Goal: Information Seeking & Learning: Learn about a topic

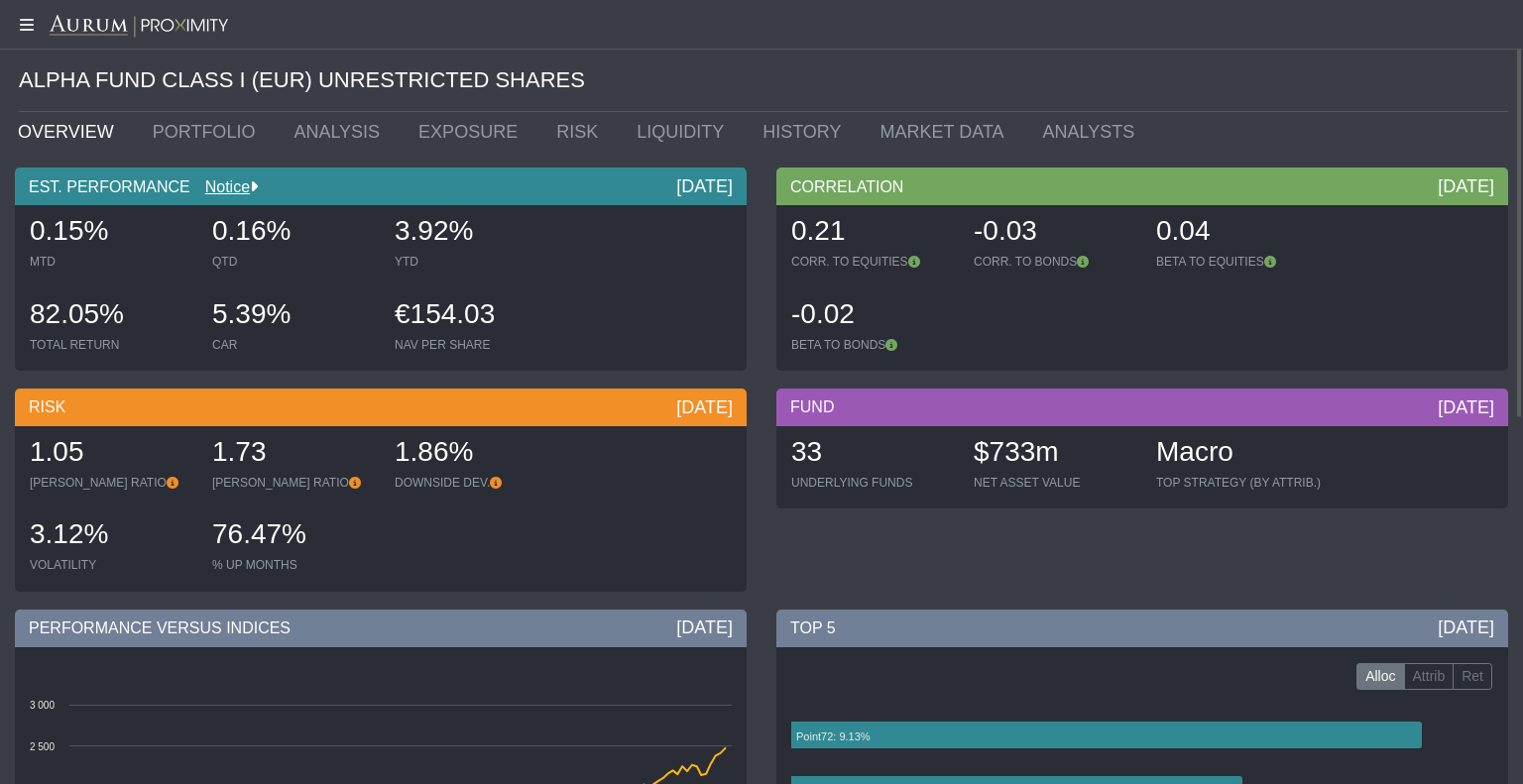
click at [47, 127] on link "OVERVIEW" at bounding box center [71, 132] width 135 height 40
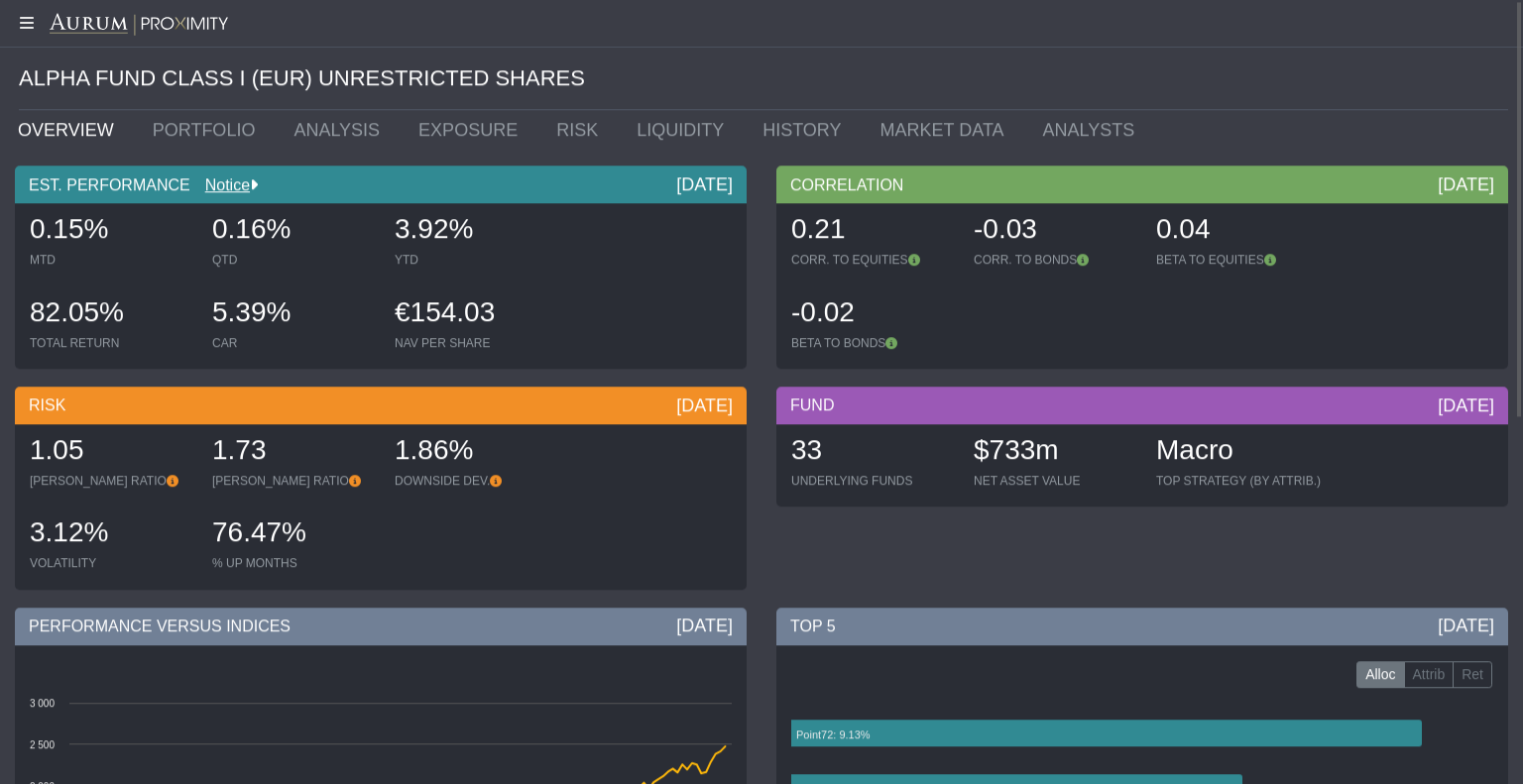
click at [24, 34] on div at bounding box center [762, 23] width 1523 height 50
click at [24, 27] on icon at bounding box center [25, 22] width 50 height 16
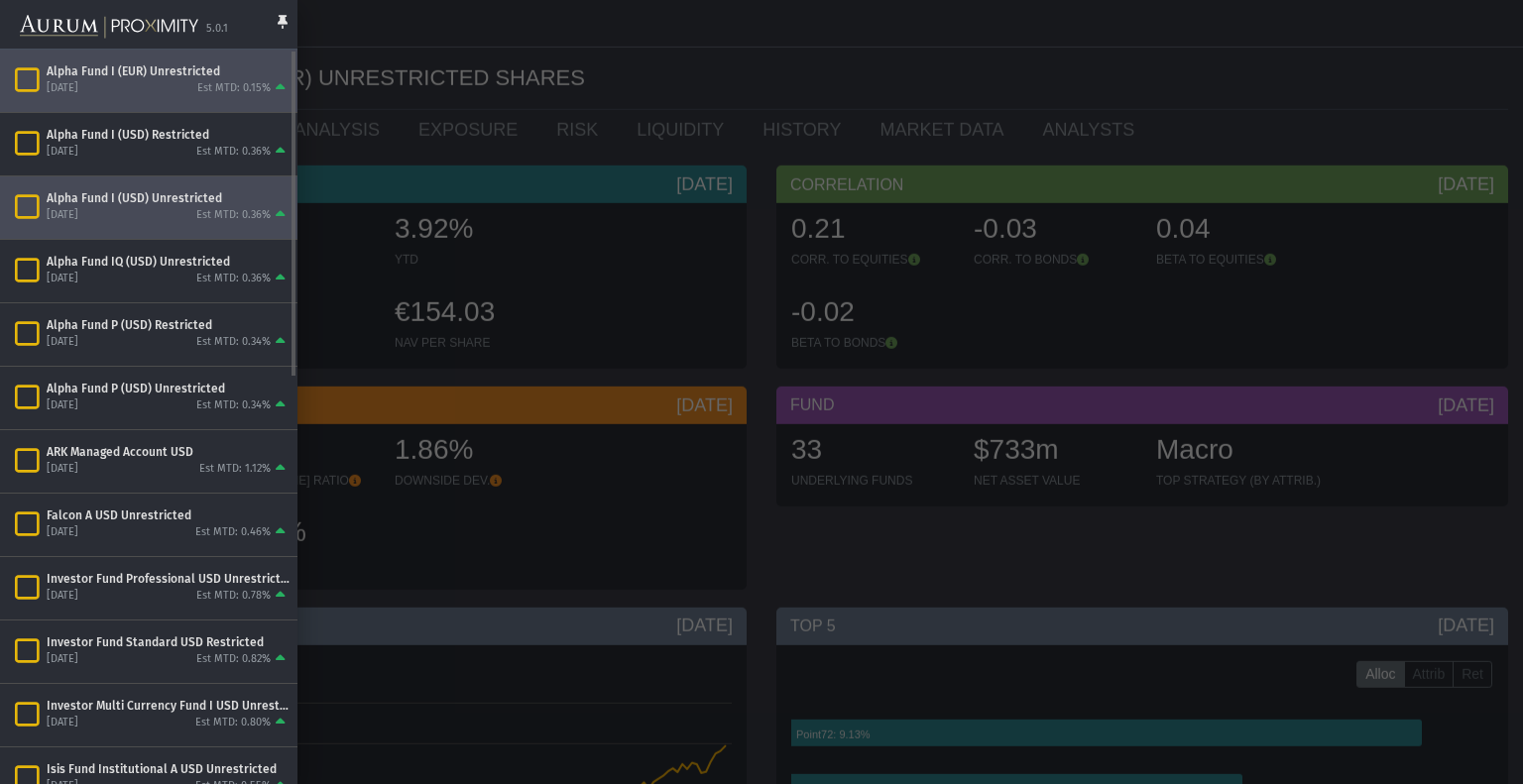
click at [144, 223] on div "[DATE] Est MTD: 0.36%" at bounding box center [168, 216] width 243 height 18
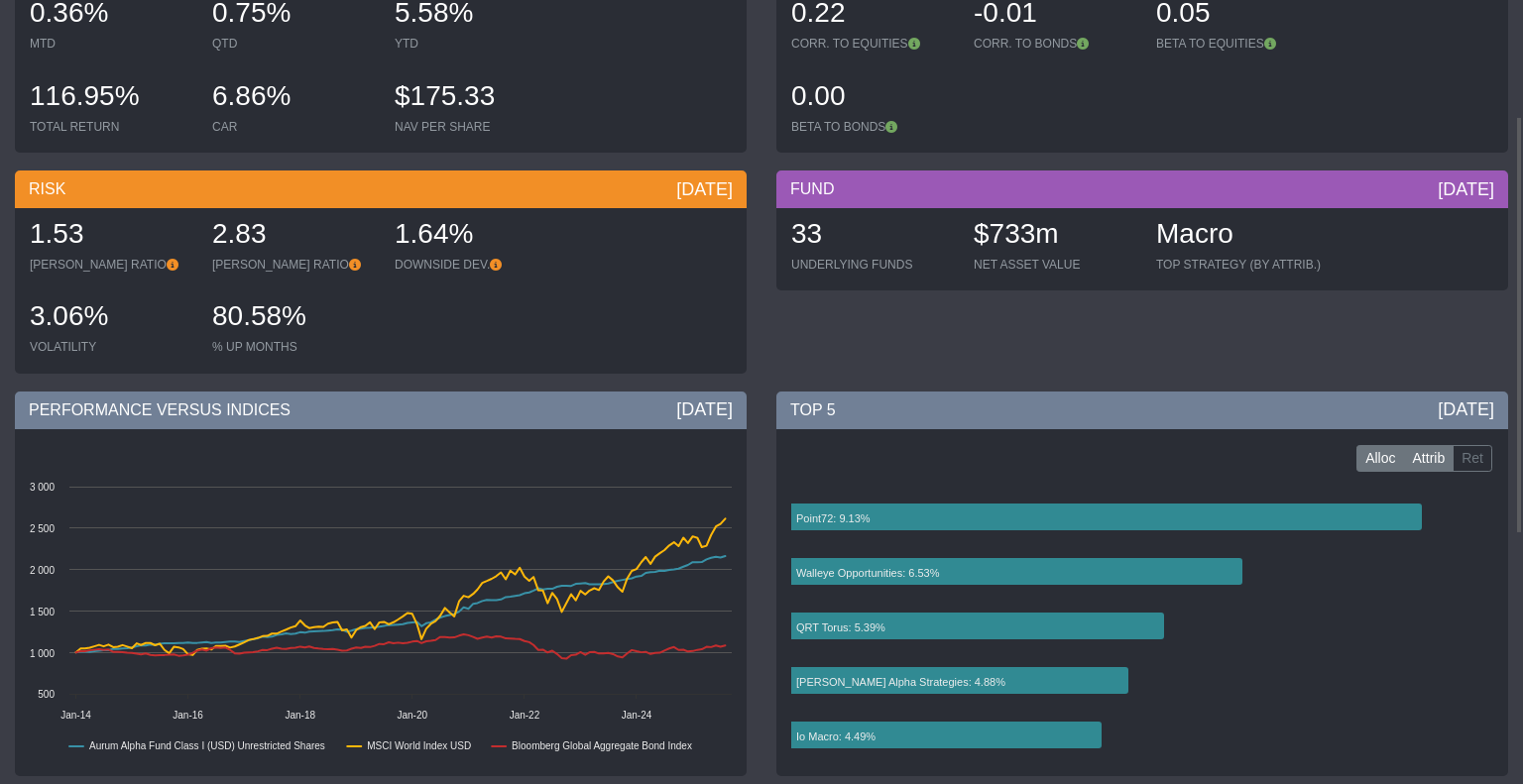
scroll to position [218, 0]
click at [1438, 454] on label "Attrib" at bounding box center [1429, 458] width 51 height 28
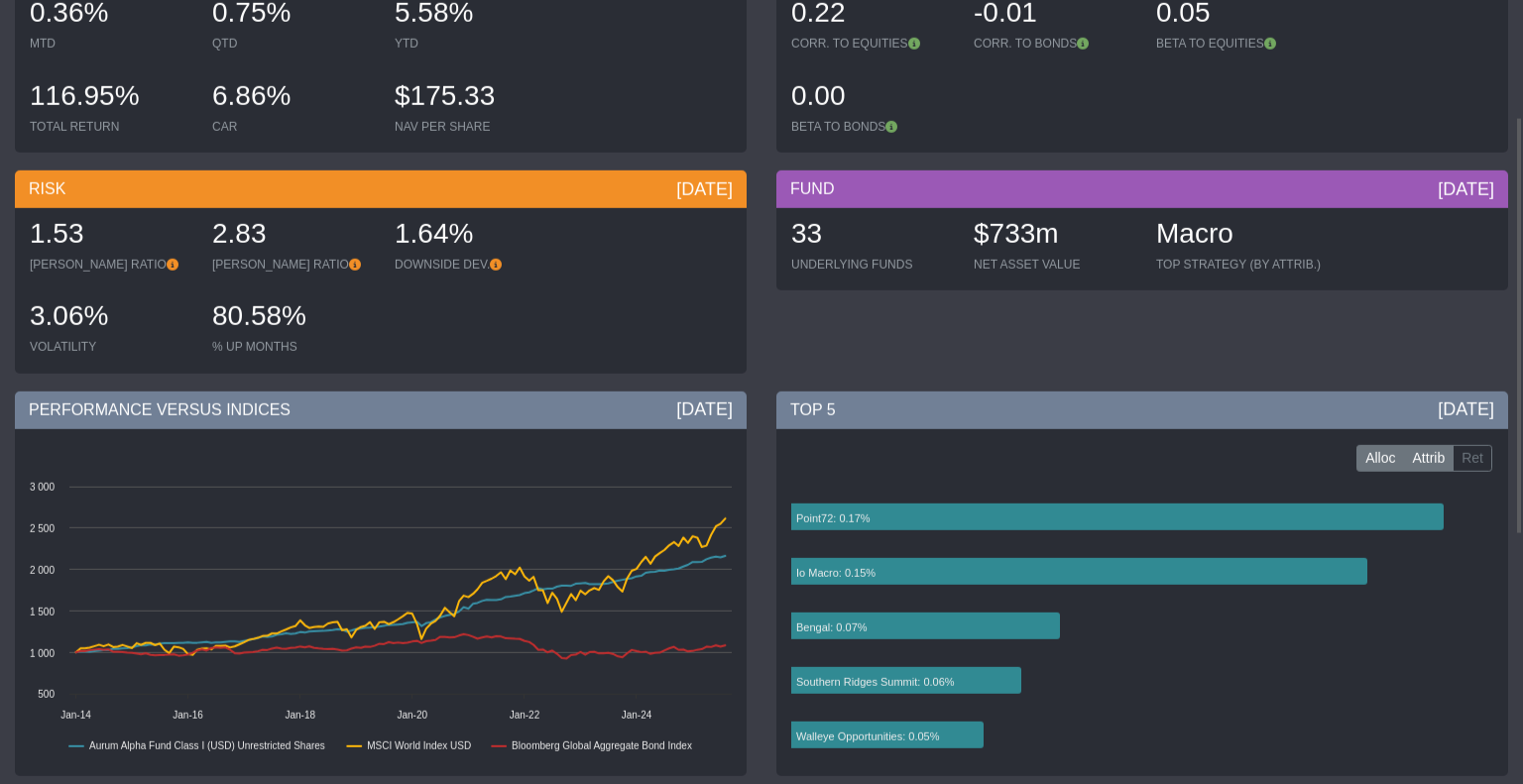
click at [1393, 449] on label "Alloc" at bounding box center [1380, 458] width 48 height 28
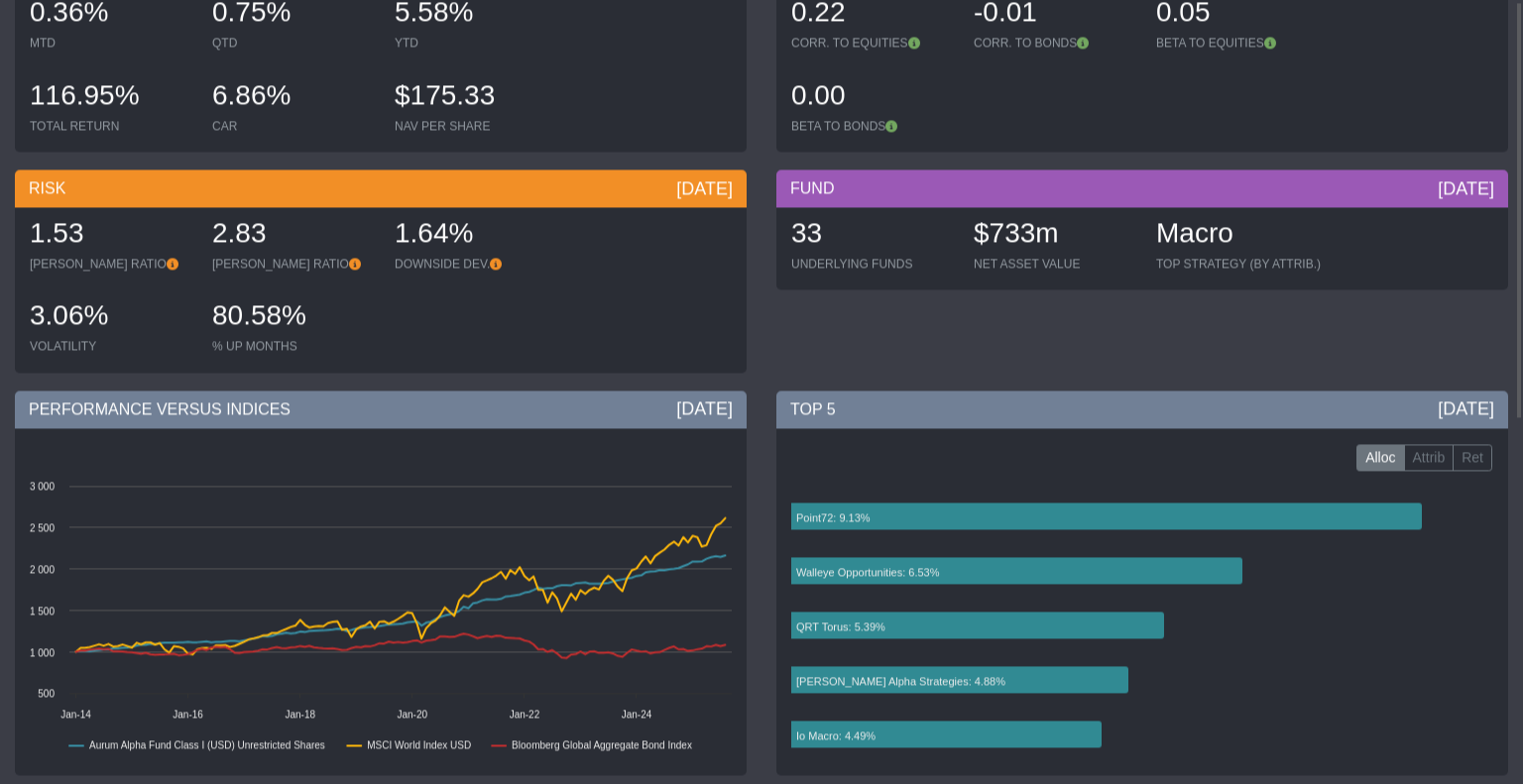
scroll to position [0, 0]
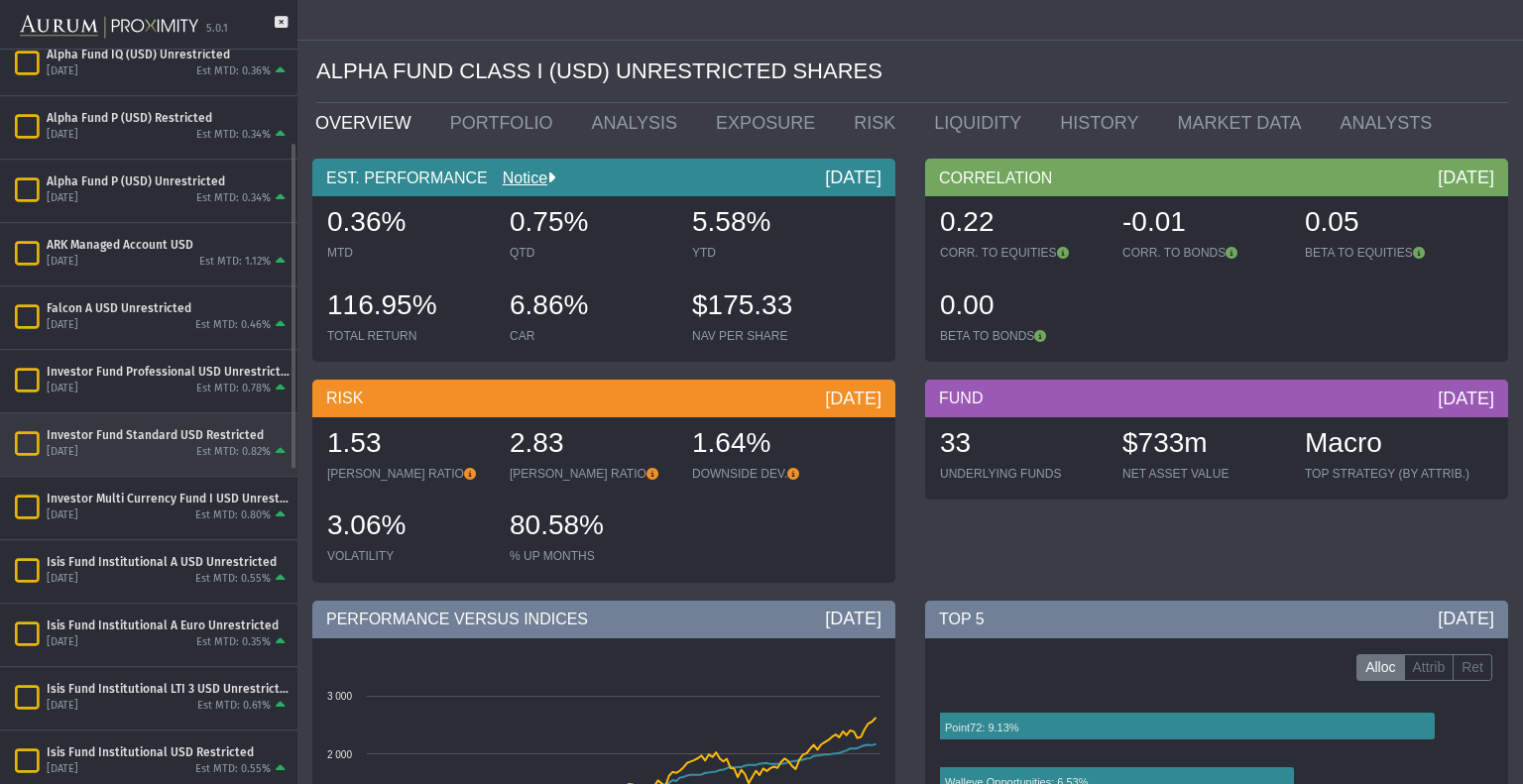
scroll to position [207, 0]
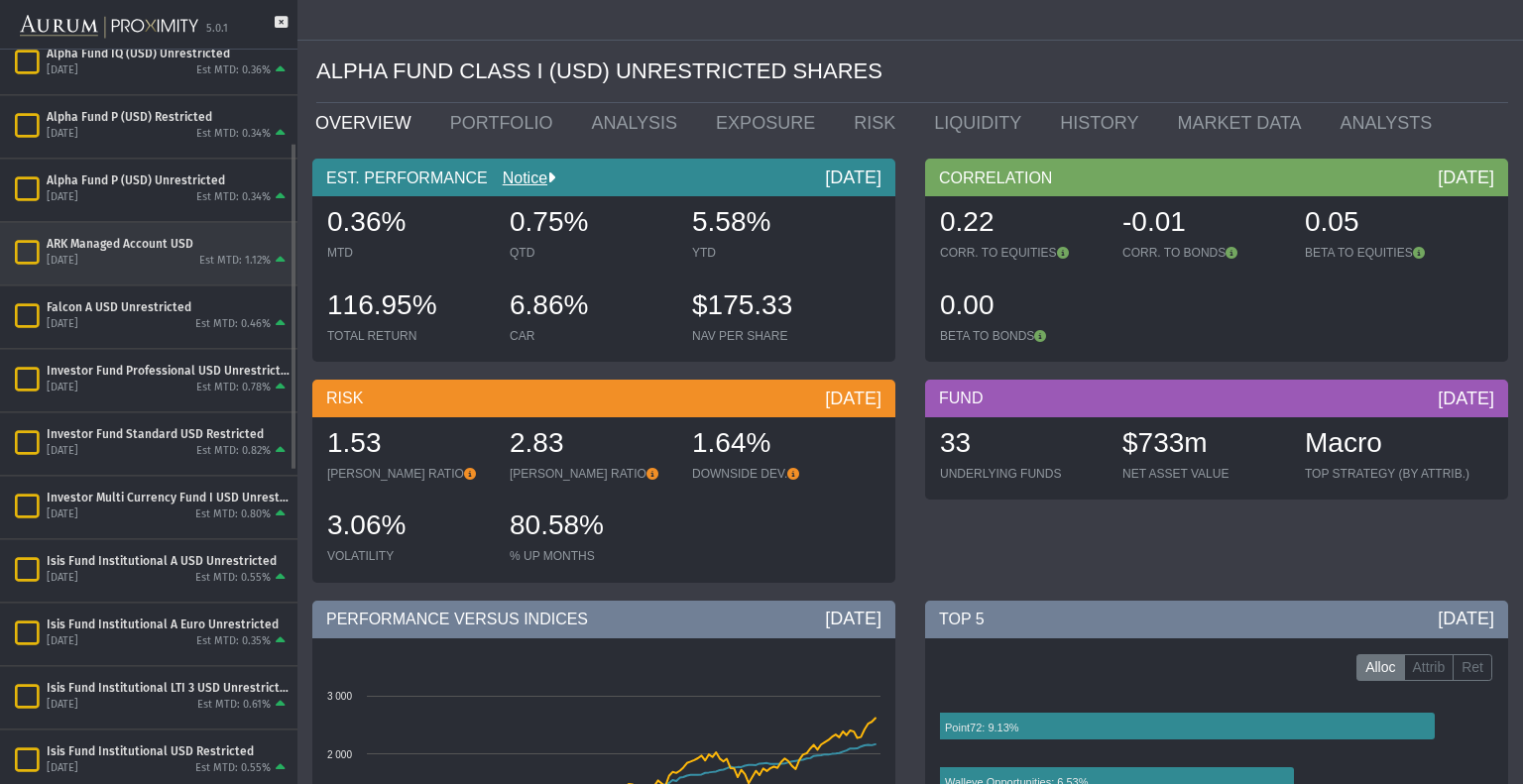
click at [208, 264] on div "Est MTD: 1.12%" at bounding box center [235, 261] width 72 height 15
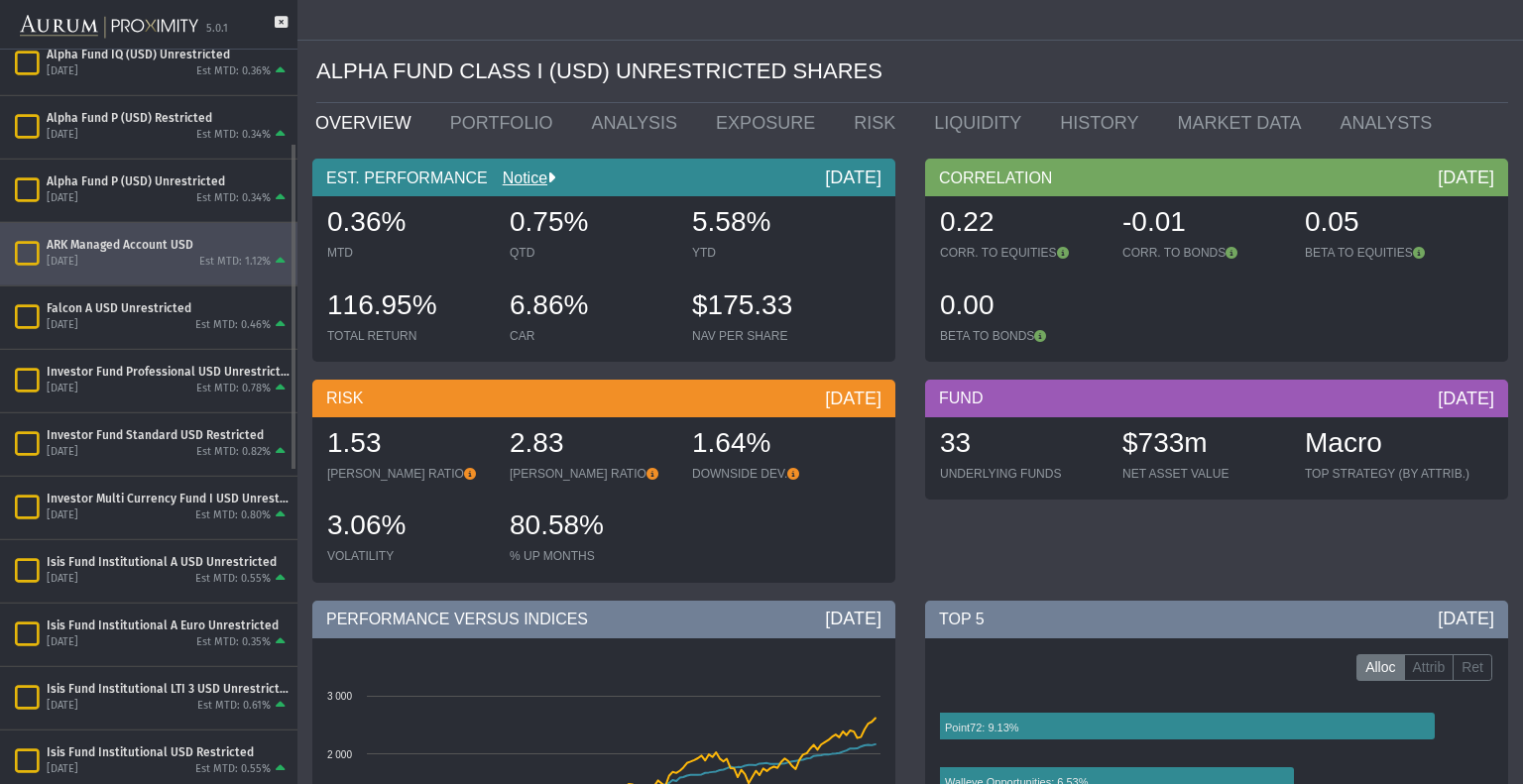
scroll to position [208, 0]
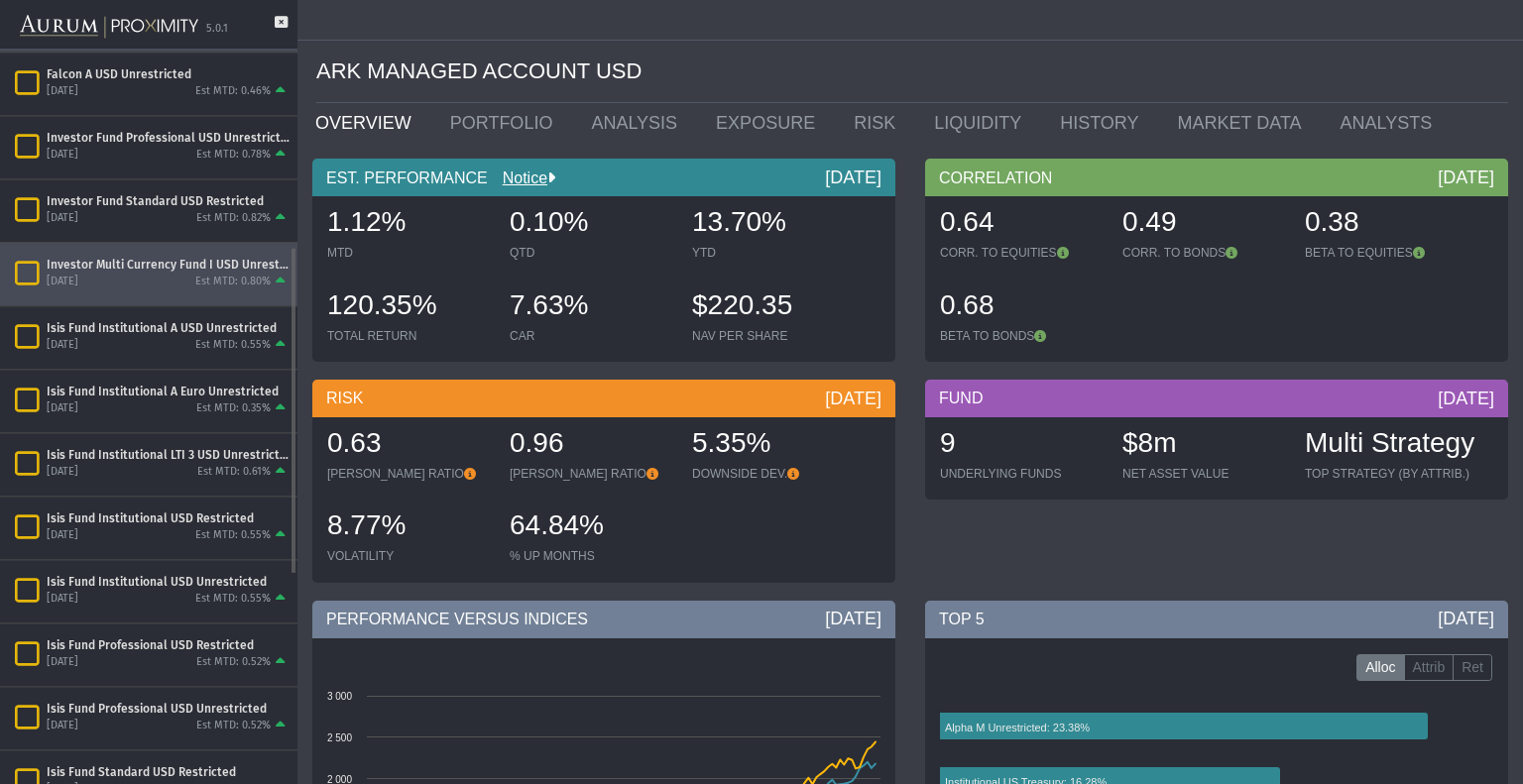
scroll to position [440, 0]
click at [227, 263] on div "Investor Multi Currency Fund I USD Unrestricted" at bounding box center [168, 265] width 243 height 16
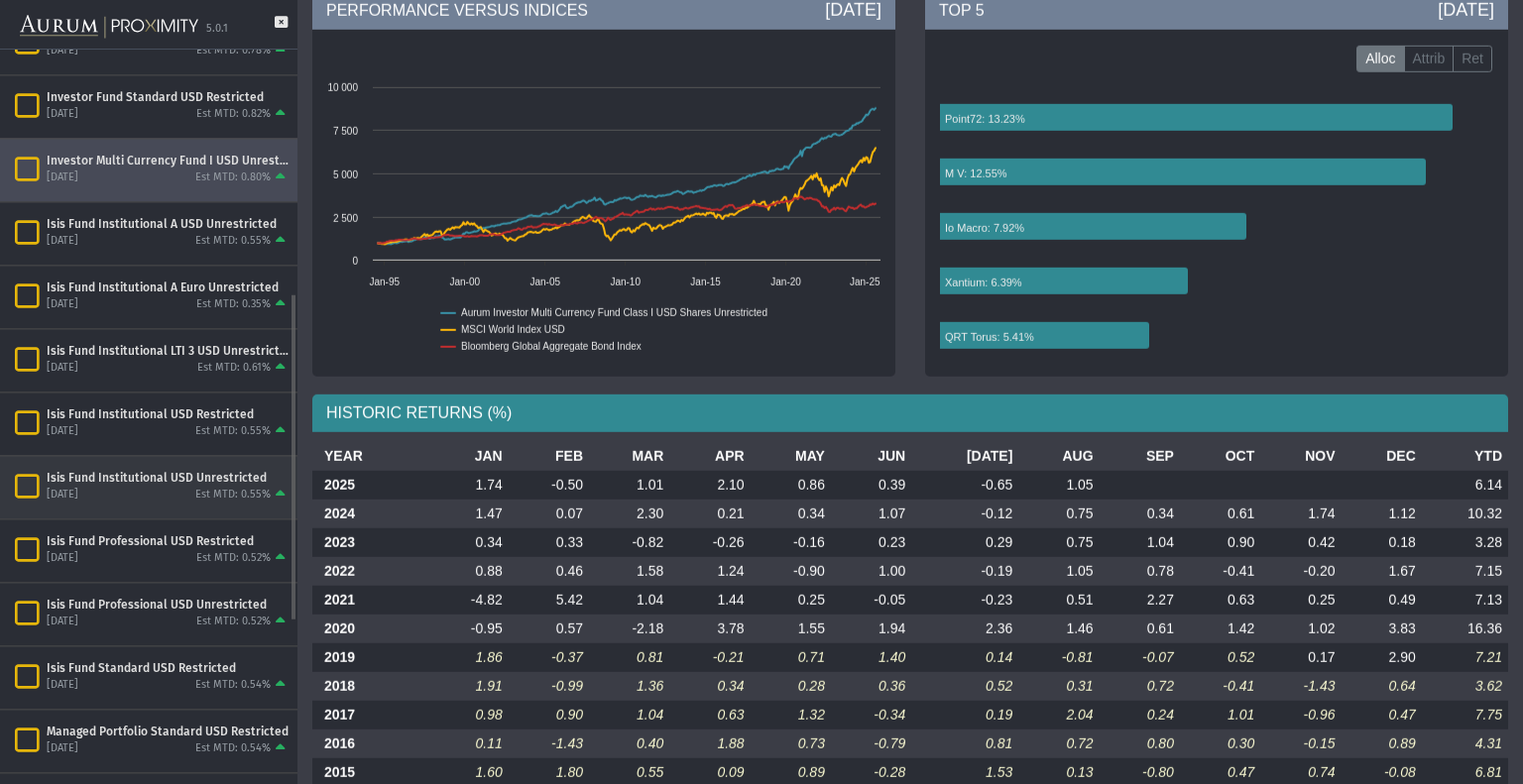
scroll to position [546, 0]
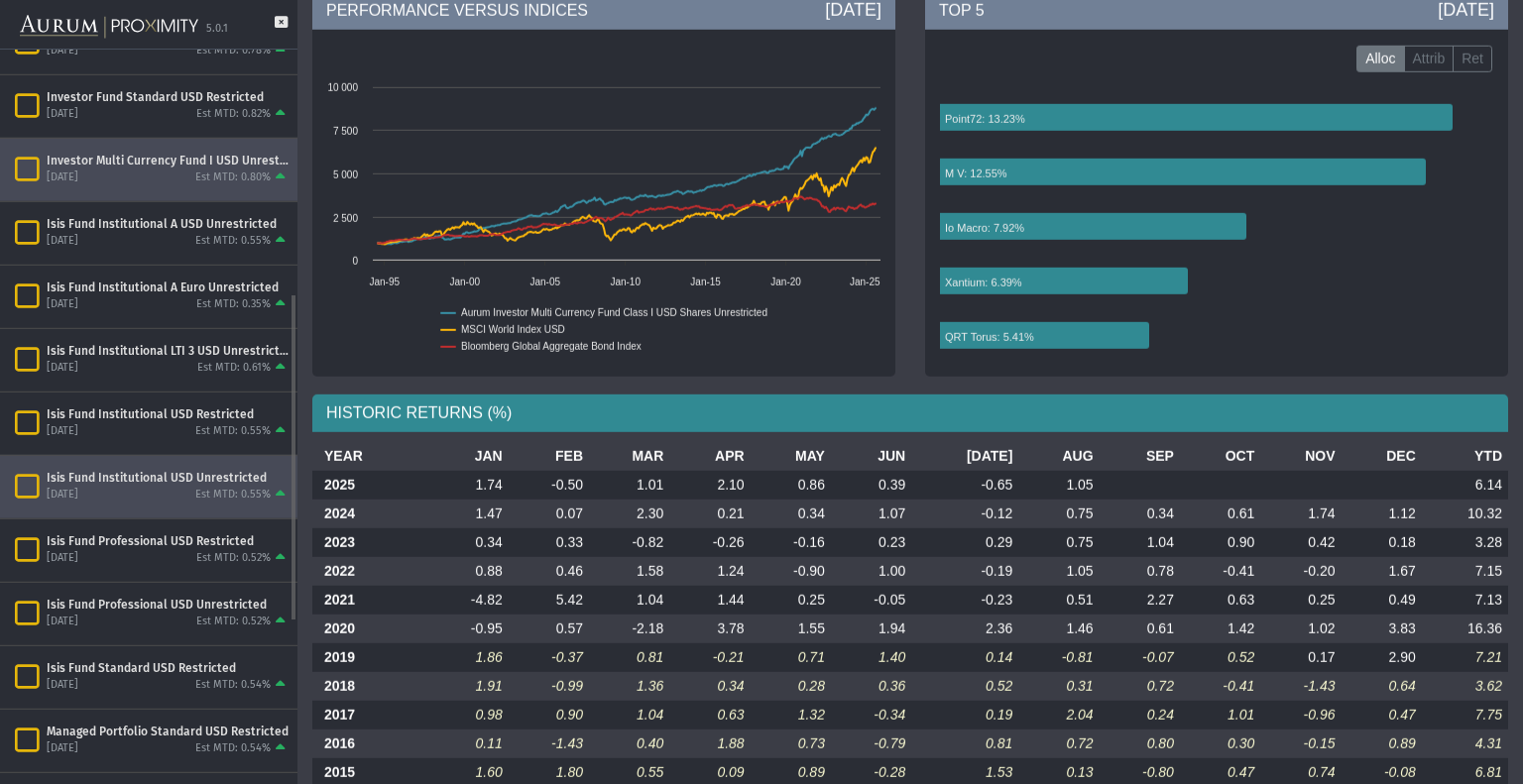
click at [223, 492] on div "Est MTD: 0.55%" at bounding box center [233, 495] width 76 height 15
